Goal: Information Seeking & Learning: Learn about a topic

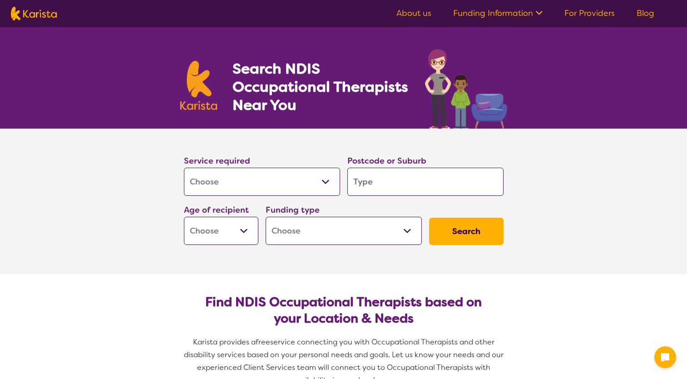
select select "[MEDICAL_DATA]"
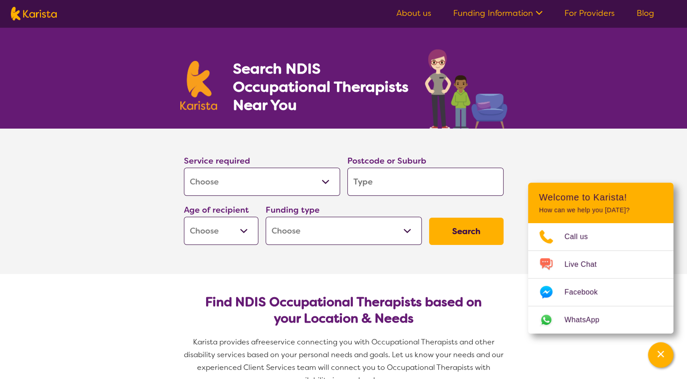
click at [384, 179] on input "search" at bounding box center [425, 182] width 156 height 28
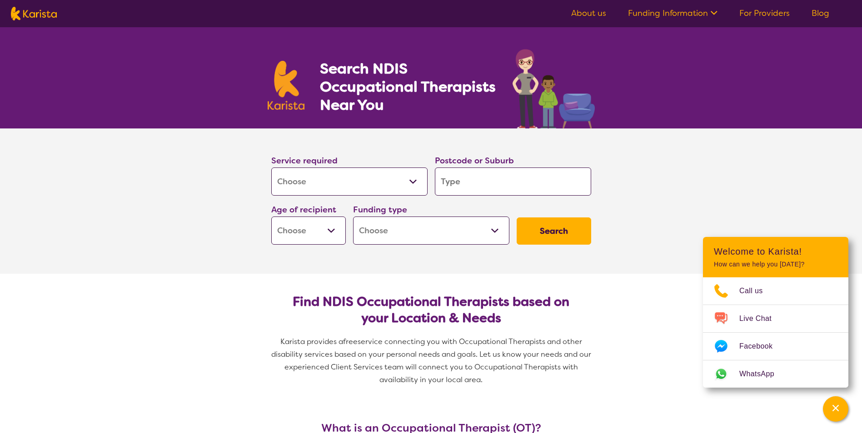
type input "4"
type input "42"
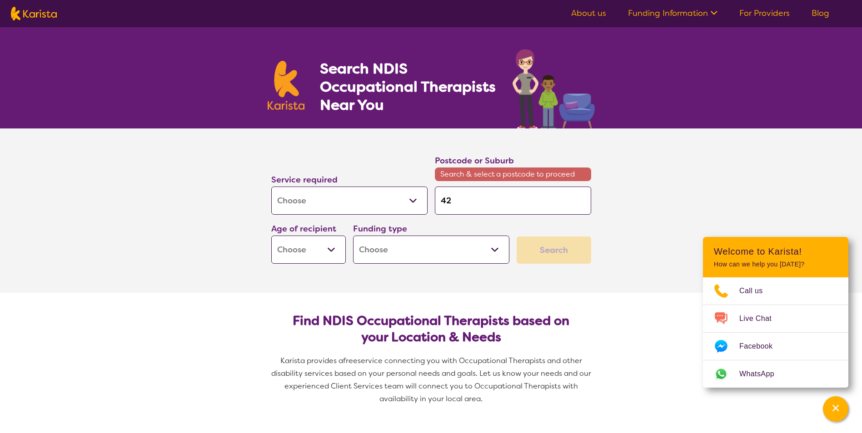
type input "428"
type input "4280"
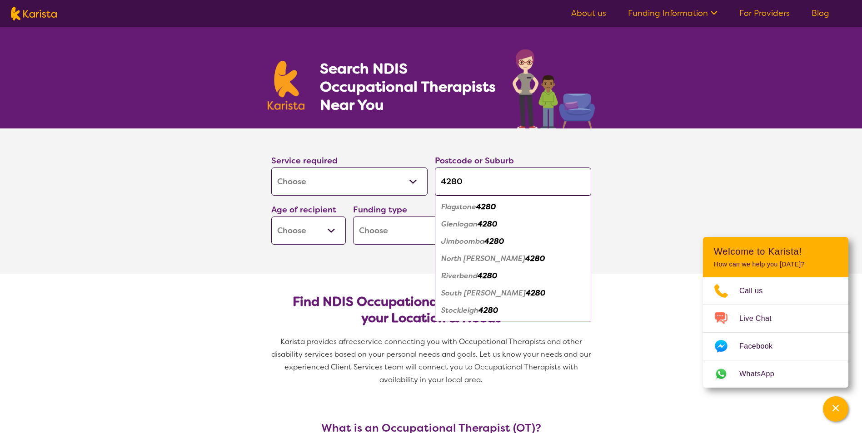
type input "4280"
click at [473, 205] on em "Flagstone" at bounding box center [458, 207] width 35 height 10
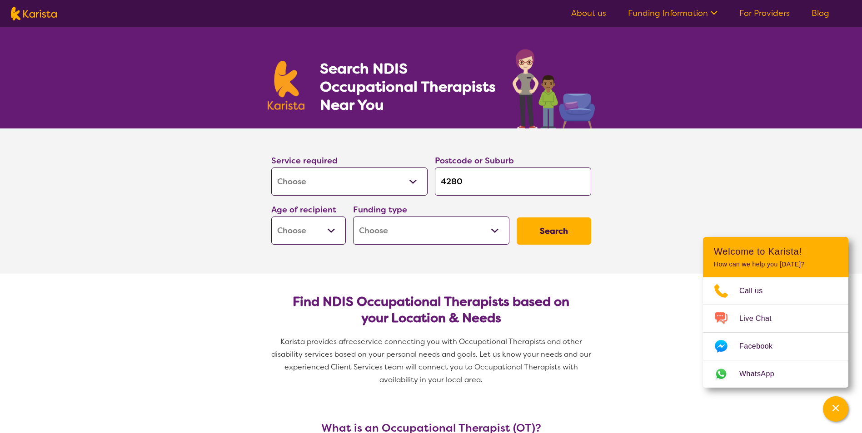
click at [316, 228] on select "Early Childhood - 0 to 9 Child - 10 to 11 Adolescent - 12 to 17 Adult - 18 to 6…" at bounding box center [308, 231] width 74 height 28
select select "AD"
click at [271, 217] on select "Early Childhood - 0 to 9 Child - 10 to 11 Adolescent - 12 to 17 Adult - 18 to 6…" at bounding box center [308, 231] width 74 height 28
select select "AD"
click at [495, 232] on select "Home Care Package (HCP) National Disability Insurance Scheme (NDIS) I don't know" at bounding box center [431, 231] width 156 height 28
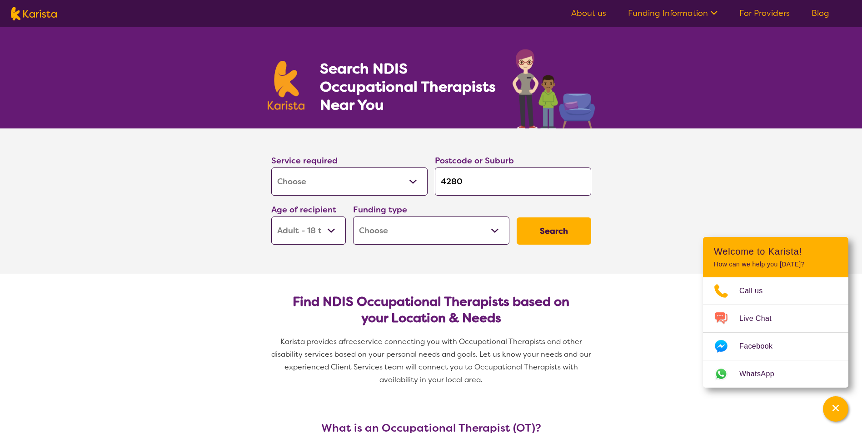
click at [480, 229] on select "Home Care Package (HCP) National Disability Insurance Scheme (NDIS) I don't know" at bounding box center [431, 231] width 156 height 28
select select "NDIS"
click at [353, 217] on select "Home Care Package (HCP) National Disability Insurance Scheme (NDIS) I don't know" at bounding box center [431, 231] width 156 height 28
select select "NDIS"
click at [411, 183] on select "Allied Health Assistant Assessment ([MEDICAL_DATA] or [MEDICAL_DATA]) Behaviour…" at bounding box center [349, 182] width 156 height 28
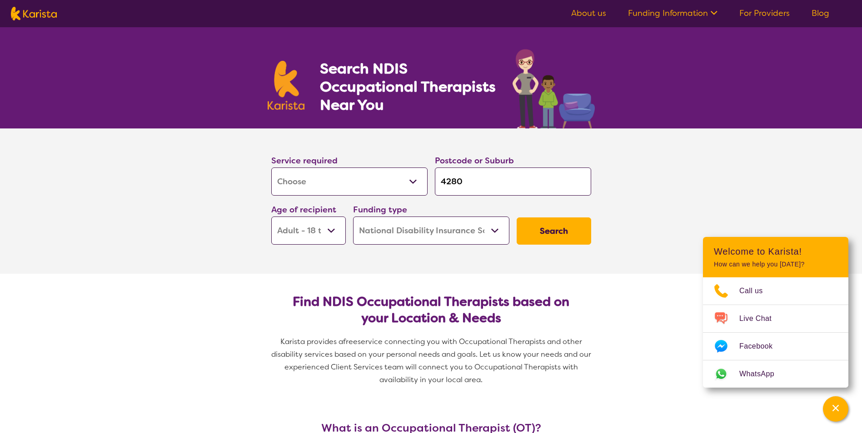
click at [271, 168] on select "Allied Health Assistant Assessment ([MEDICAL_DATA] or [MEDICAL_DATA]) Behaviour…" at bounding box center [349, 182] width 156 height 28
click at [554, 225] on button "Search" at bounding box center [553, 231] width 74 height 27
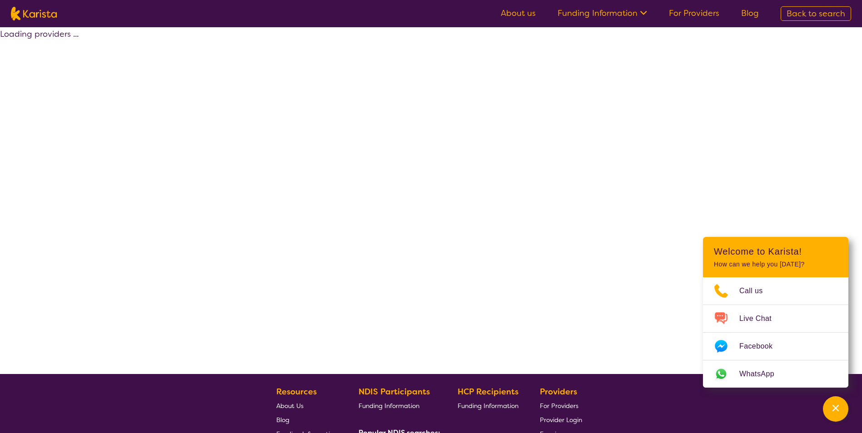
select select "by_score"
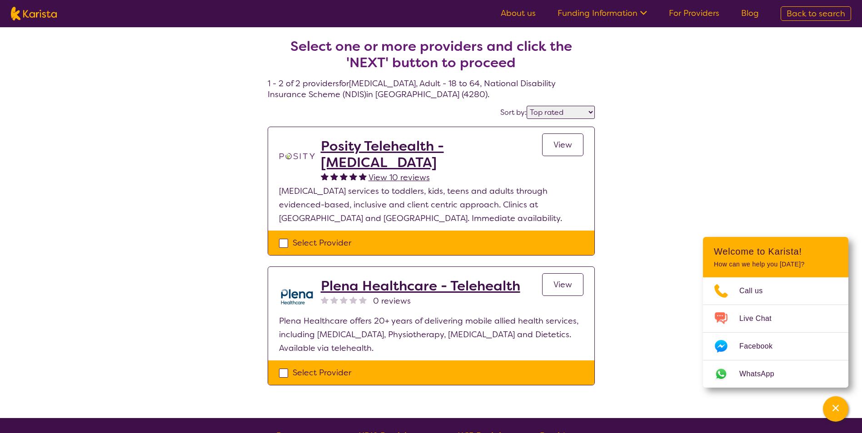
click at [561, 143] on span "View" at bounding box center [562, 144] width 19 height 11
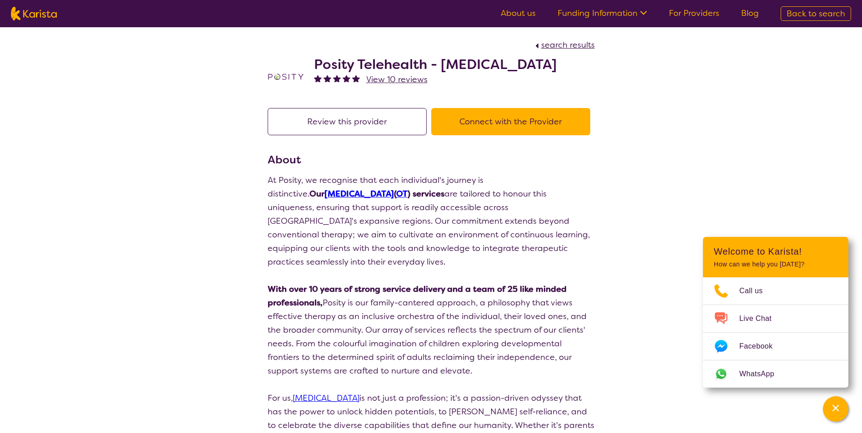
select select "by_score"
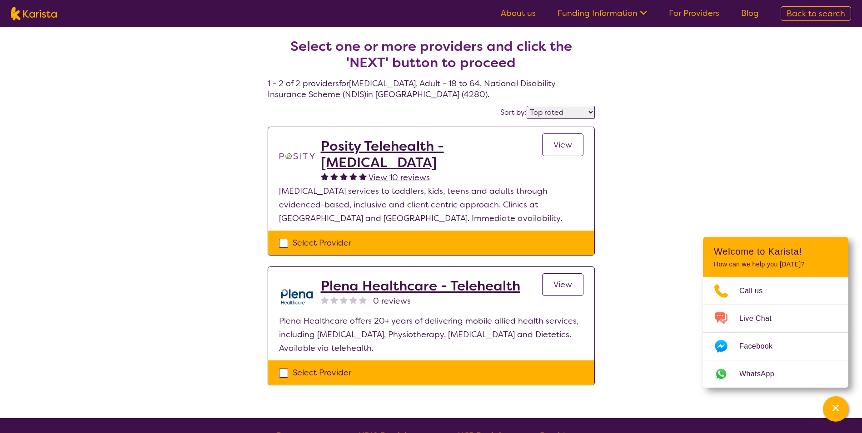
click at [558, 145] on span "View" at bounding box center [562, 144] width 19 height 11
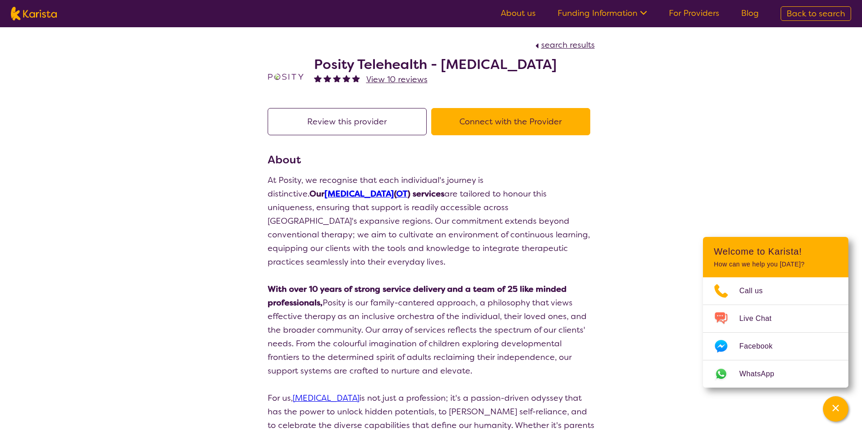
select select "by_score"
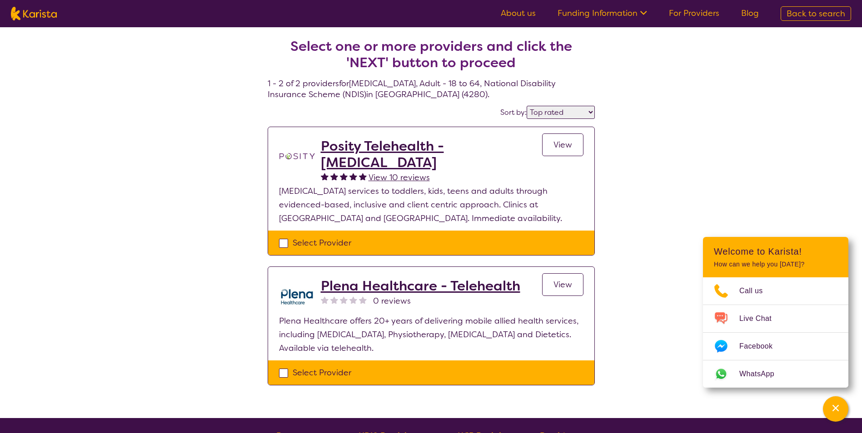
click at [561, 282] on span "View" at bounding box center [562, 284] width 19 height 11
